Goal: Book appointment/travel/reservation

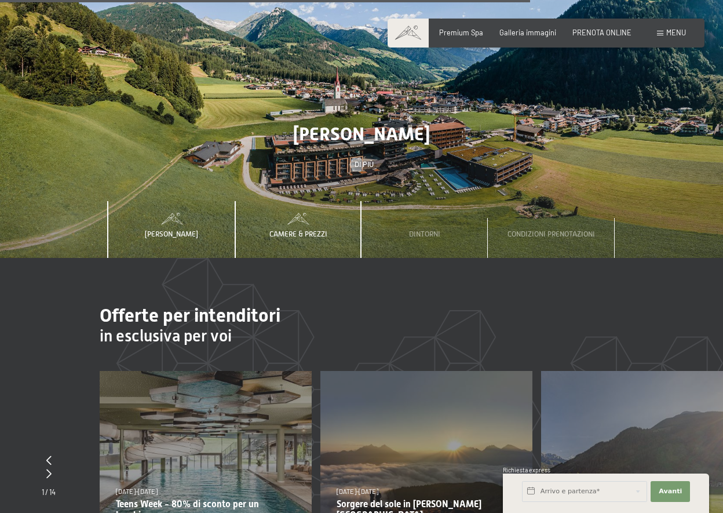
scroll to position [3130, 0]
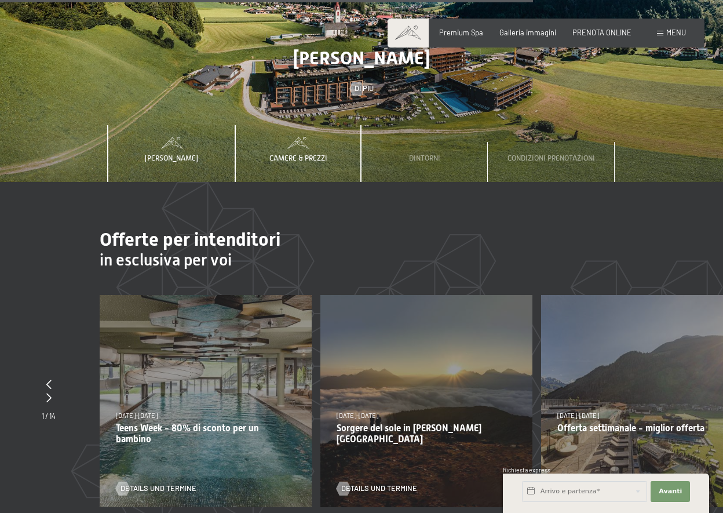
click at [302, 145] on div "Camere & Prezzi" at bounding box center [299, 153] width 72 height 57
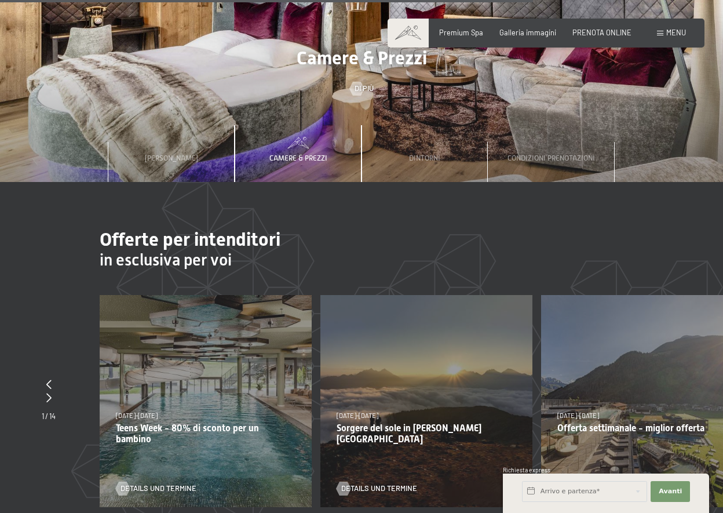
click at [303, 154] on span "Camere & Prezzi" at bounding box center [298, 158] width 58 height 9
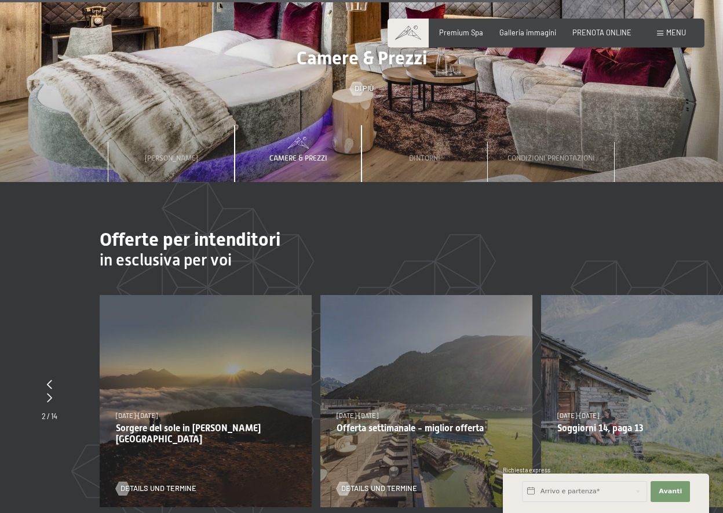
click at [298, 154] on span "Camere & Prezzi" at bounding box center [298, 158] width 58 height 9
click at [297, 154] on span "Camere & Prezzi" at bounding box center [298, 158] width 58 height 9
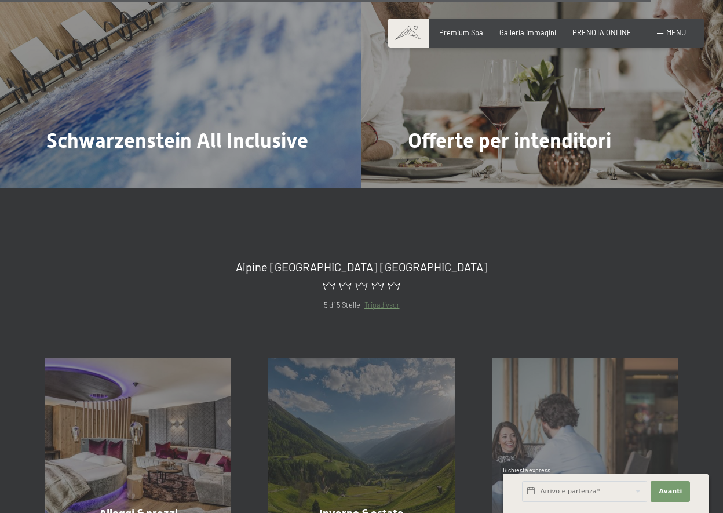
scroll to position [4173, 0]
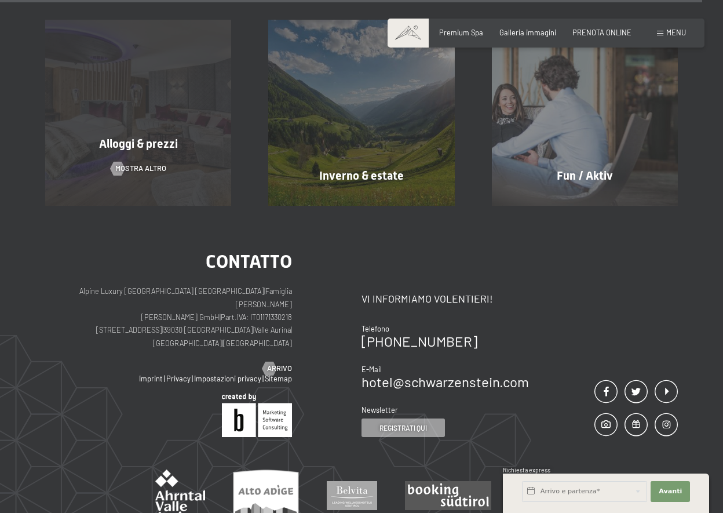
click at [122, 137] on span "Alloggi & prezzi" at bounding box center [138, 144] width 79 height 14
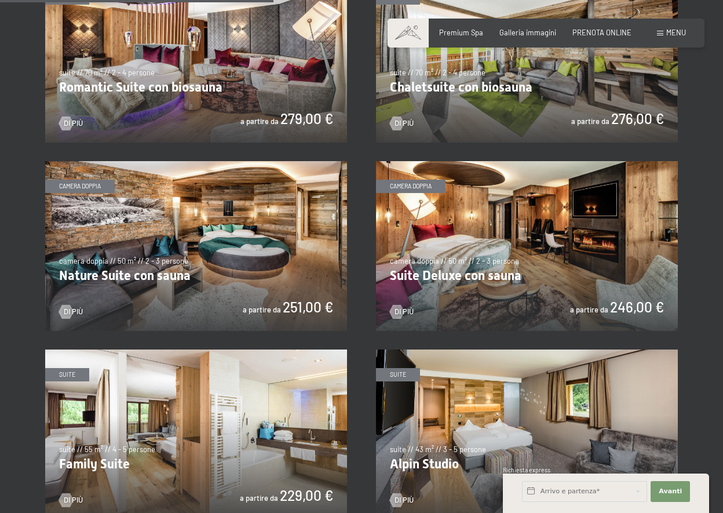
scroll to position [1101, 0]
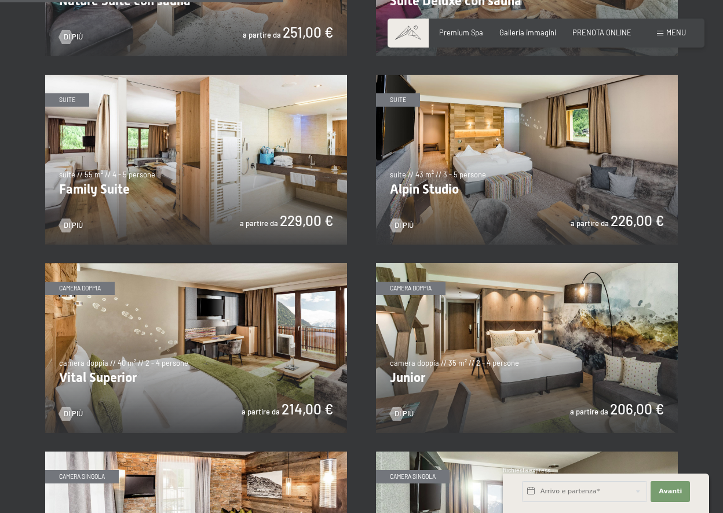
click at [602, 377] on img at bounding box center [527, 348] width 302 height 170
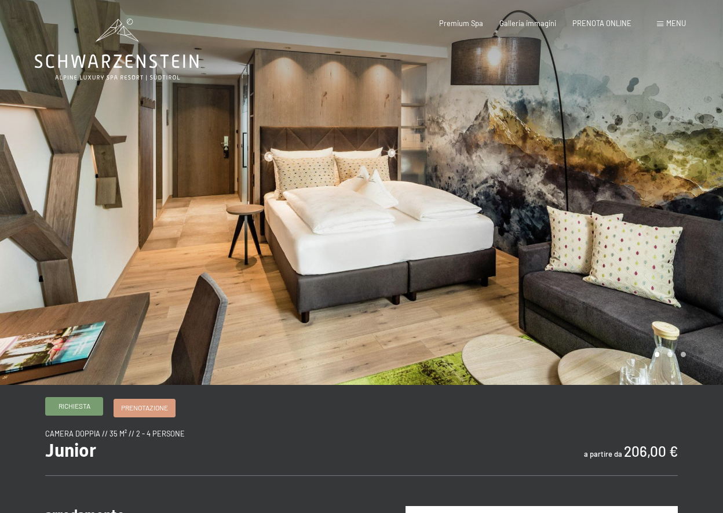
click at [77, 407] on span "Richiesta" at bounding box center [75, 406] width 32 height 10
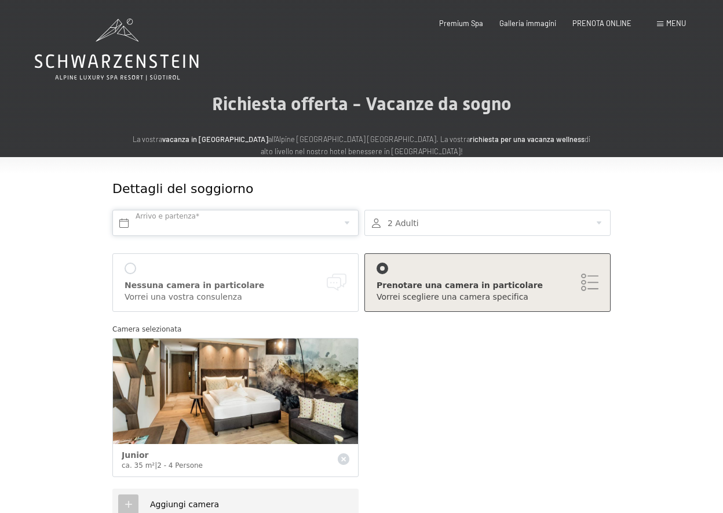
click at [236, 217] on input "text" at bounding box center [235, 223] width 246 height 26
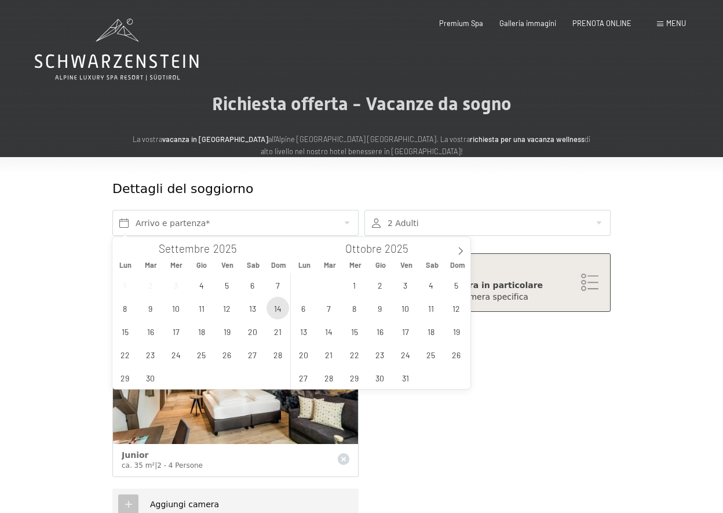
click at [284, 312] on span "14" at bounding box center [278, 308] width 23 height 23
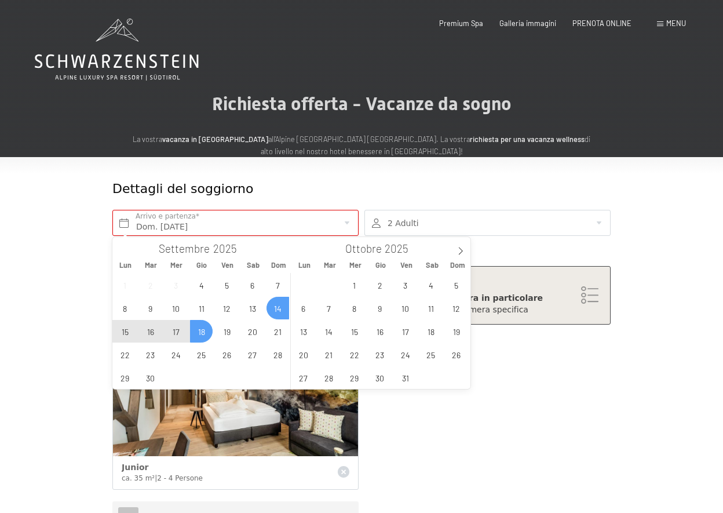
click at [193, 326] on span "18" at bounding box center [201, 331] width 23 height 23
type input "Dom. 14/09/2025 - Gio. 18/09/2025"
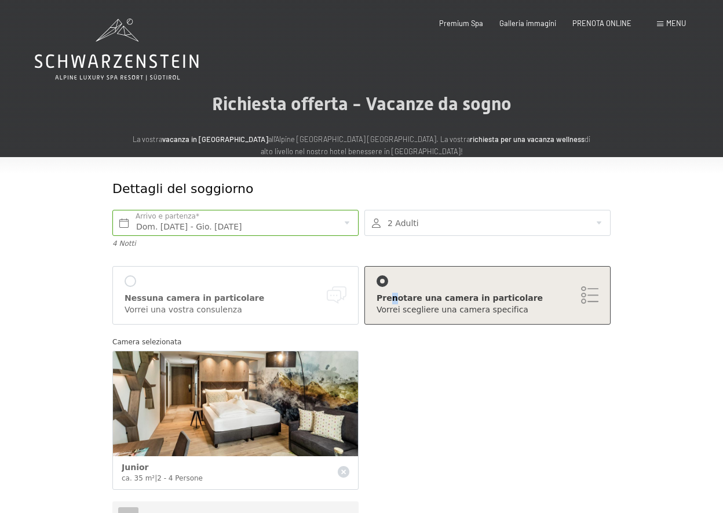
click at [393, 297] on div "Prenotare una camera in particolare" at bounding box center [488, 299] width 222 height 12
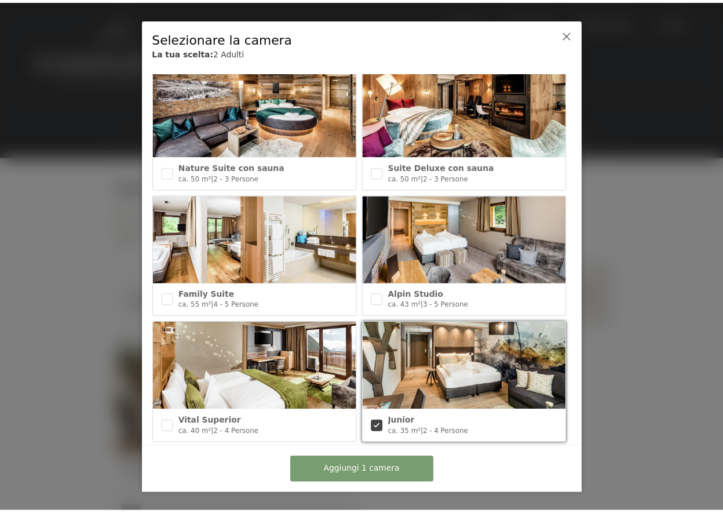
scroll to position [290, 0]
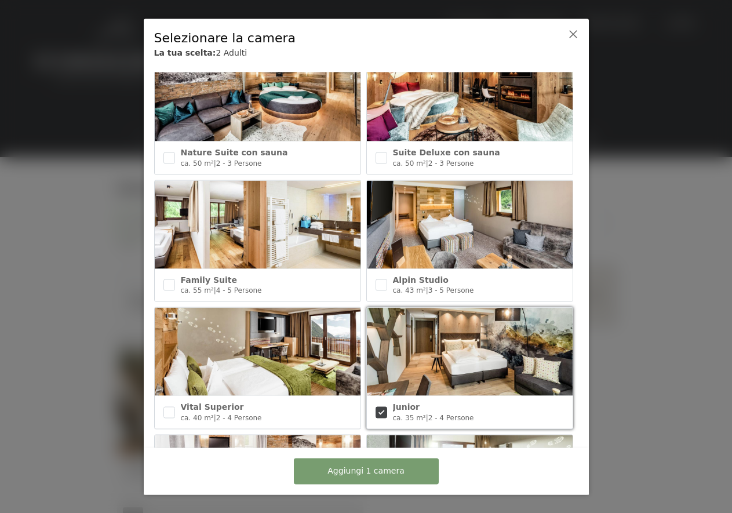
click at [456, 362] on img at bounding box center [470, 352] width 206 height 88
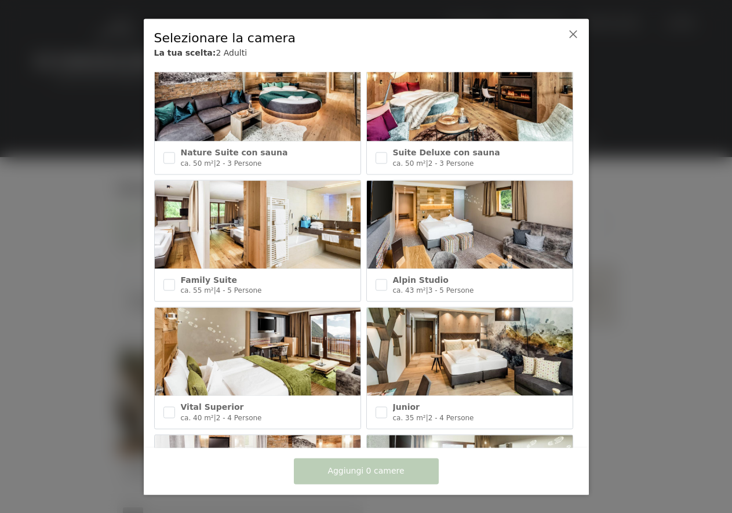
click at [456, 362] on img at bounding box center [470, 352] width 206 height 88
checkbox input "true"
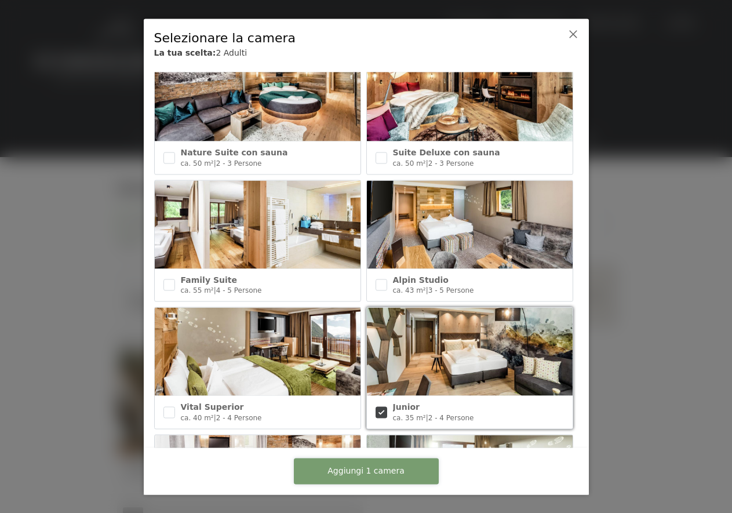
click at [374, 473] on span "Aggiungi 1 camera" at bounding box center [365, 471] width 77 height 12
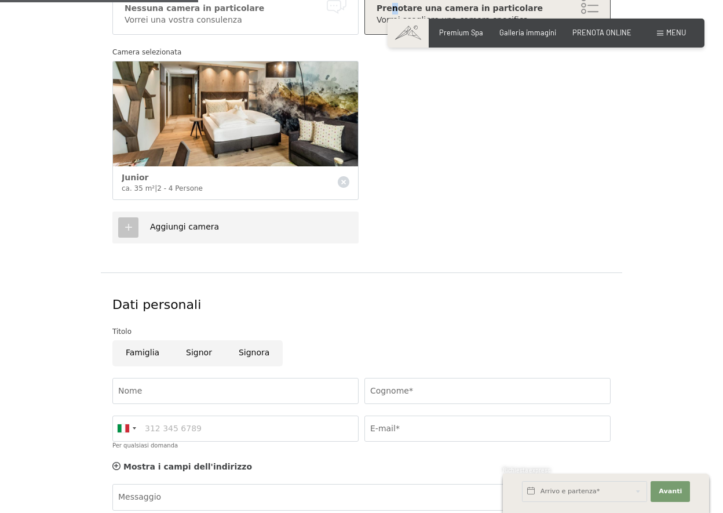
click at [253, 357] on input "Signora" at bounding box center [253, 353] width 57 height 26
radio input "true"
click at [251, 385] on input "Nome" at bounding box center [235, 391] width 246 height 26
type input "Maja"
type input "Ricci"
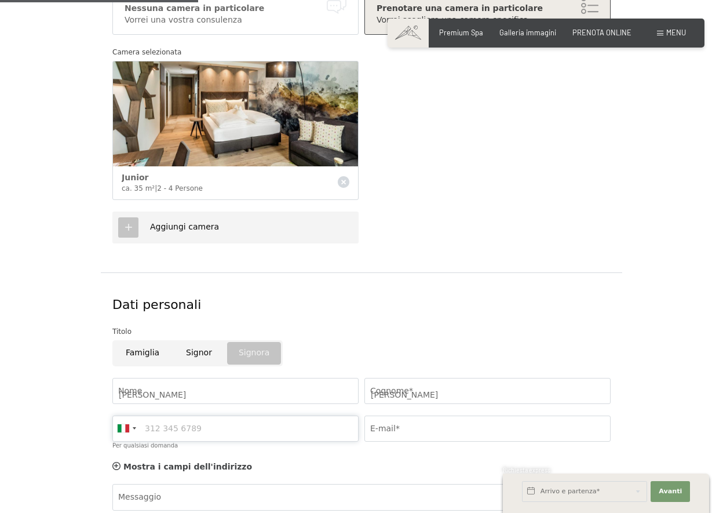
type input "3498436734"
type input "avvgcola@libero.it"
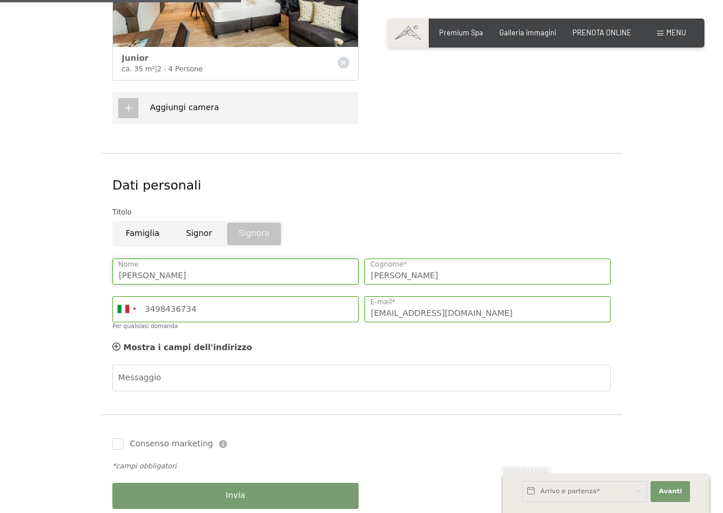
scroll to position [464, 0]
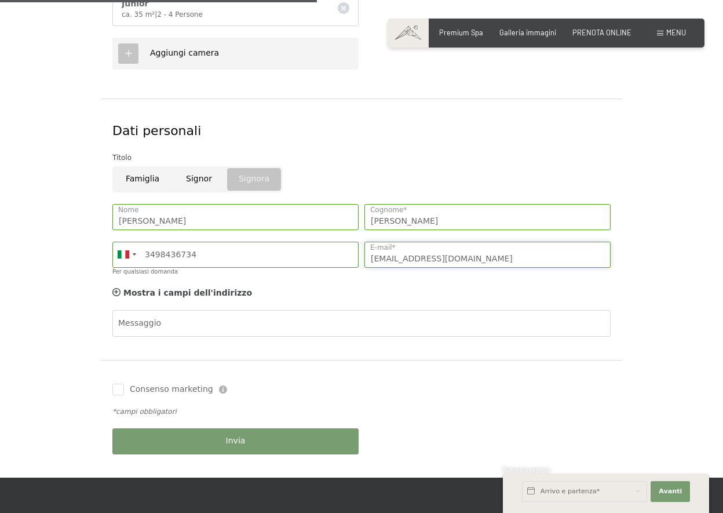
drag, startPoint x: 446, startPoint y: 254, endPoint x: 327, endPoint y: 263, distance: 119.1
click at [327, 263] on div "Maja Nome Ricci Cognome* Germany (Deutschland) +49 Italy (Italia) +39 Austria (…" at bounding box center [362, 242] width 504 height 89
type input "riccimaja@libero.it"
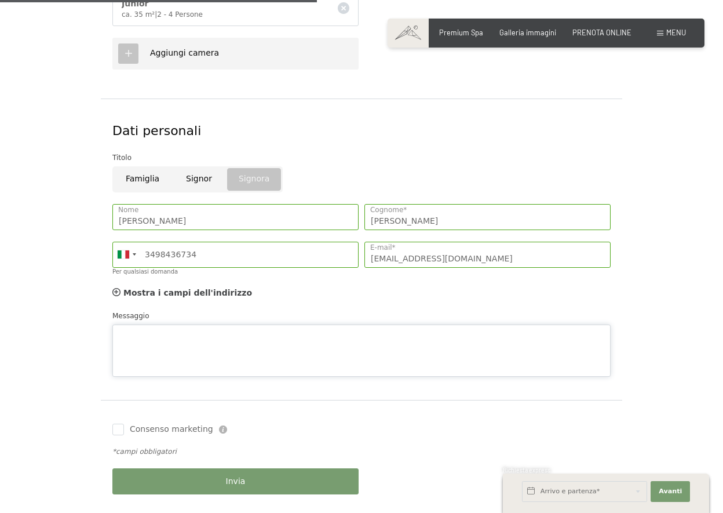
click at [277, 315] on div "Messaggio" at bounding box center [361, 343] width 498 height 67
type textarea "vorremmo la stanza 202, se possibile -grazie"
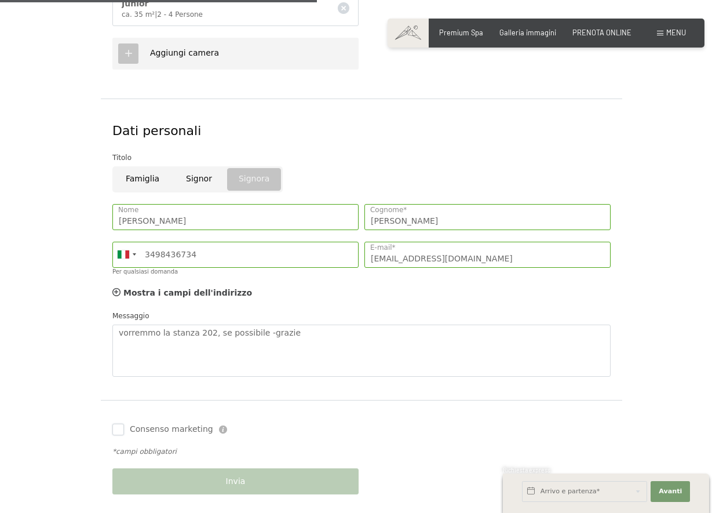
click at [112, 427] on div "Consenso marketing Il sottoscritto, letta e compresa l’informativa di cui a que…" at bounding box center [236, 429] width 252 height 23
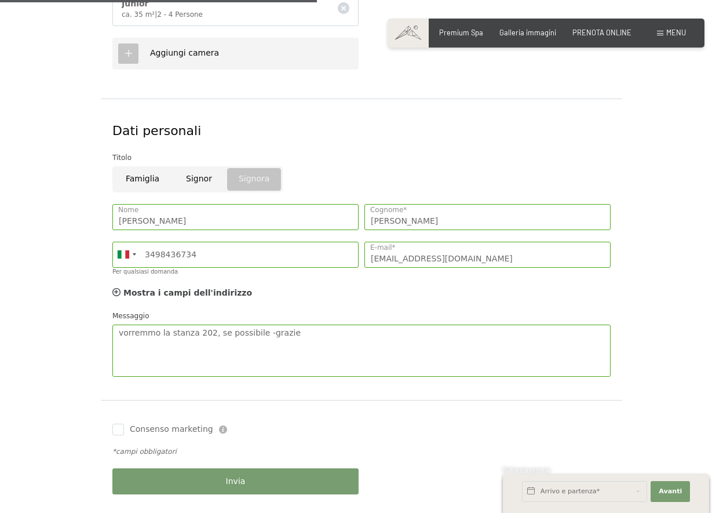
click at [124, 433] on label "Consenso marketing" at bounding box center [168, 430] width 89 height 12
click at [124, 433] on input "Consenso marketing" at bounding box center [118, 430] width 12 height 12
click at [119, 431] on input "Consenso marketing" at bounding box center [118, 430] width 12 height 12
checkbox input "true"
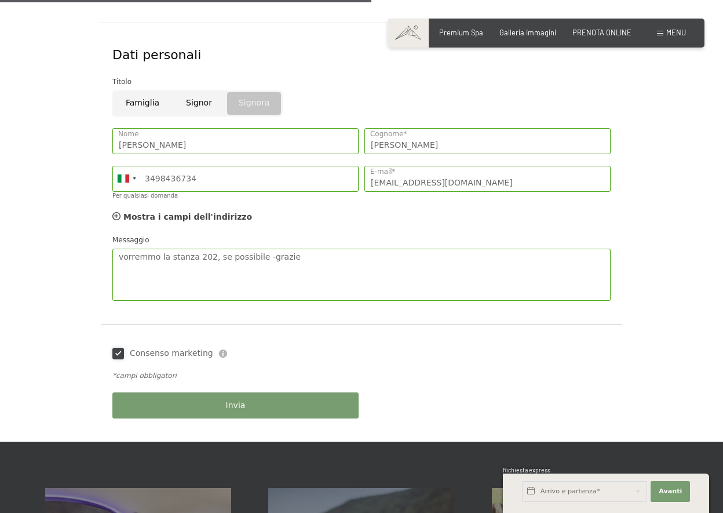
scroll to position [638, 0]
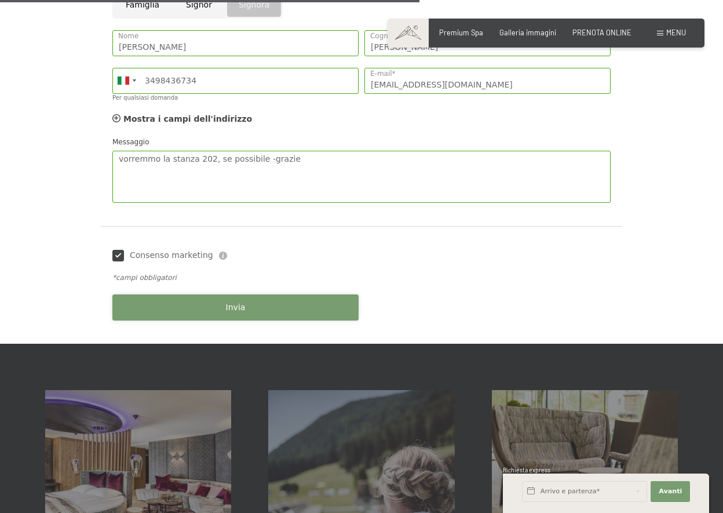
click at [246, 311] on button "Invia" at bounding box center [235, 307] width 246 height 26
